Goal: Navigation & Orientation: Find specific page/section

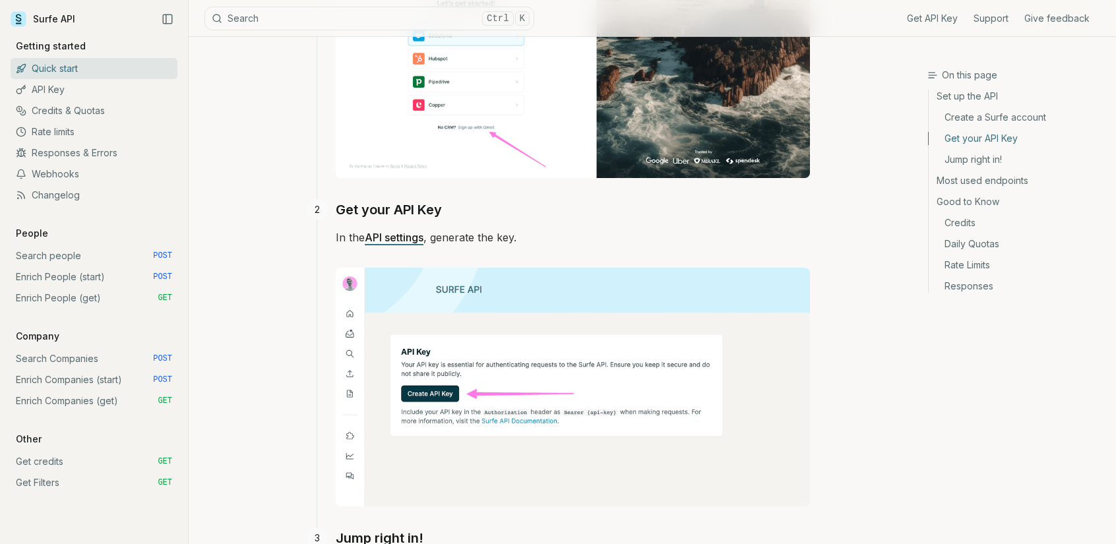
scroll to position [660, 0]
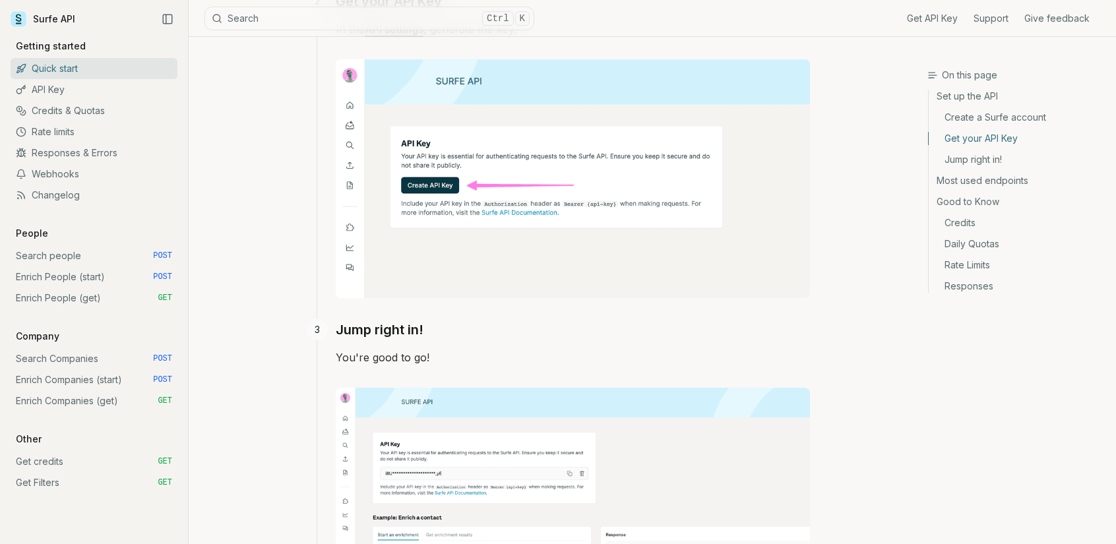
click at [54, 460] on link "Get credits GET" at bounding box center [94, 461] width 167 height 21
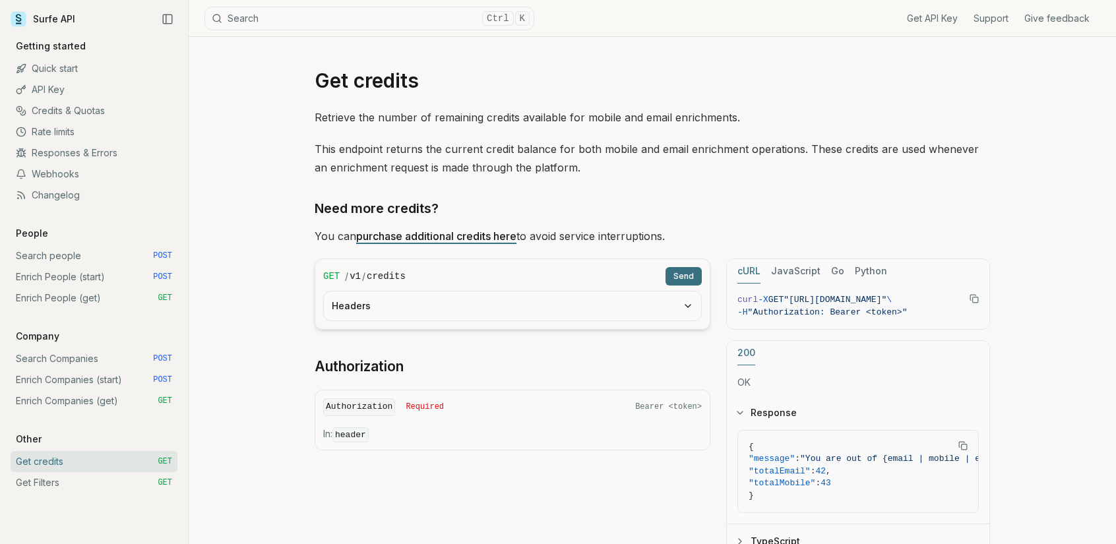
click at [78, 114] on link "Credits & Quotas" at bounding box center [94, 110] width 167 height 21
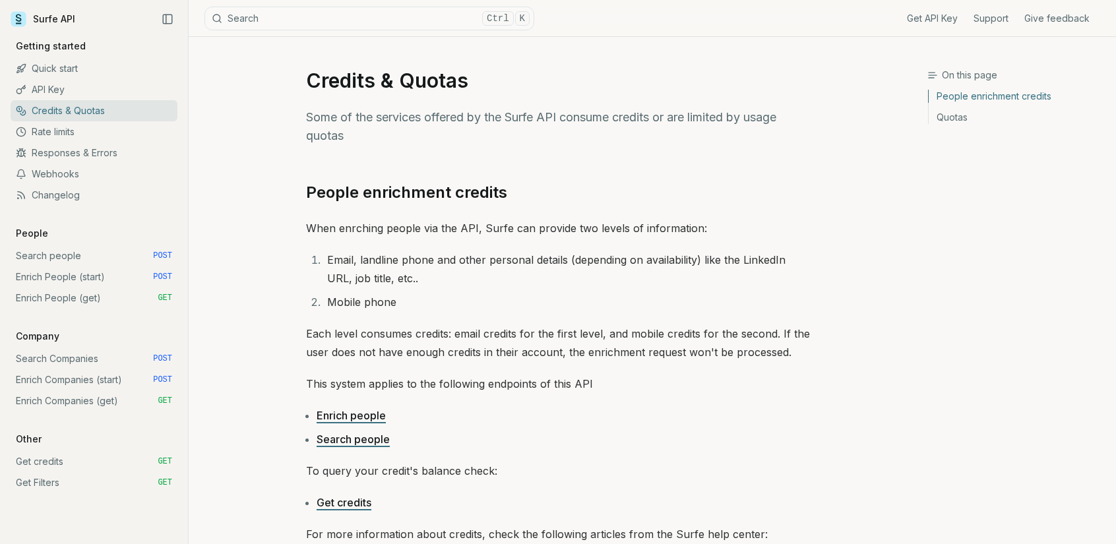
click at [55, 93] on link "API Key" at bounding box center [94, 89] width 167 height 21
